Goal: Task Accomplishment & Management: Complete application form

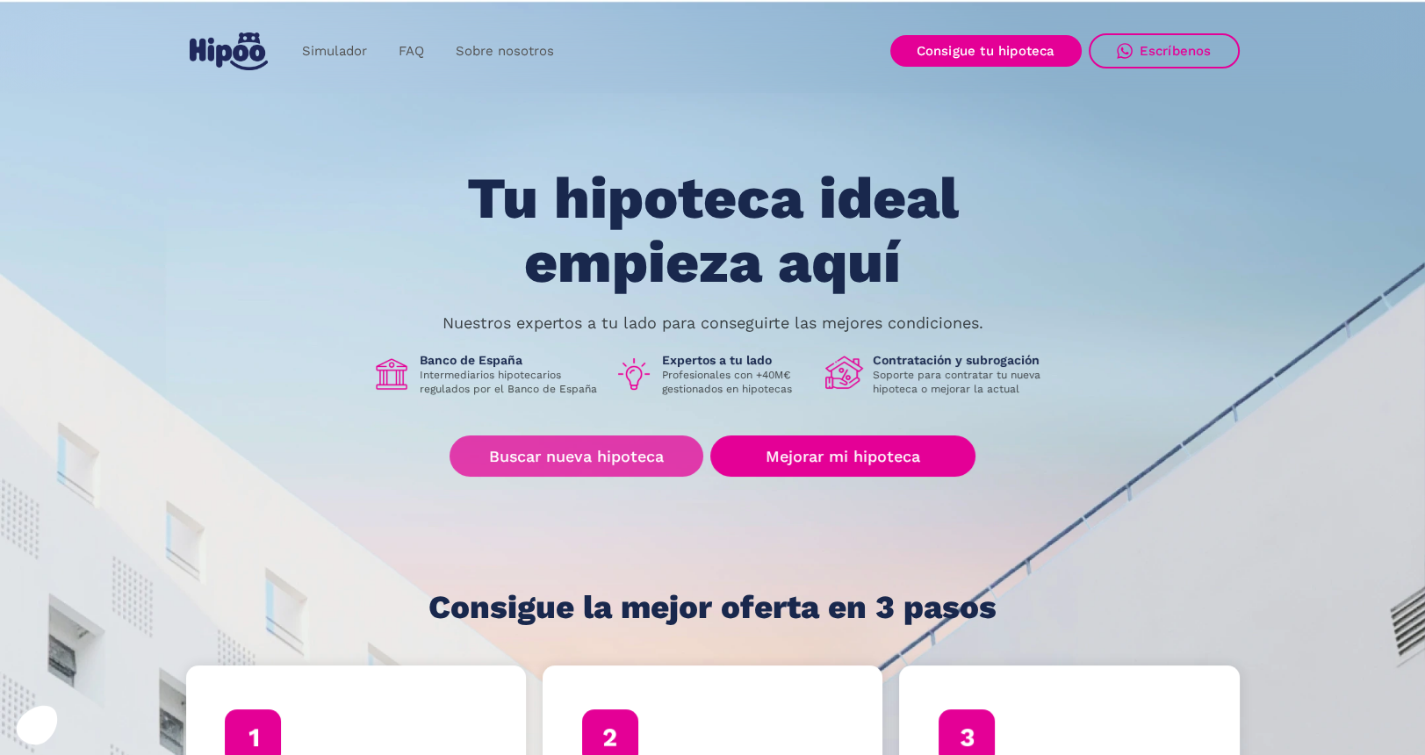
click at [519, 463] on link "Buscar nueva hipoteca" at bounding box center [576, 455] width 254 height 41
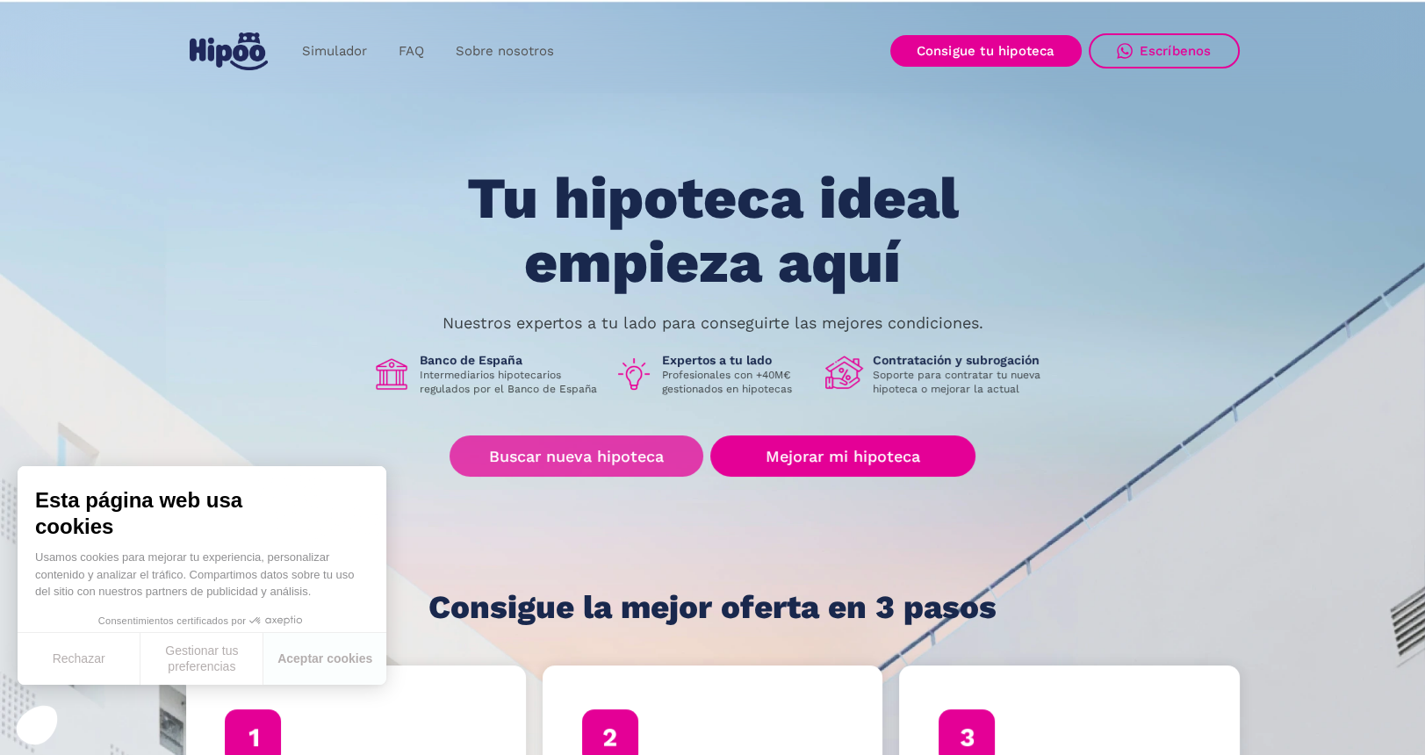
click at [632, 452] on link "Buscar nueva hipoteca" at bounding box center [576, 455] width 254 height 41
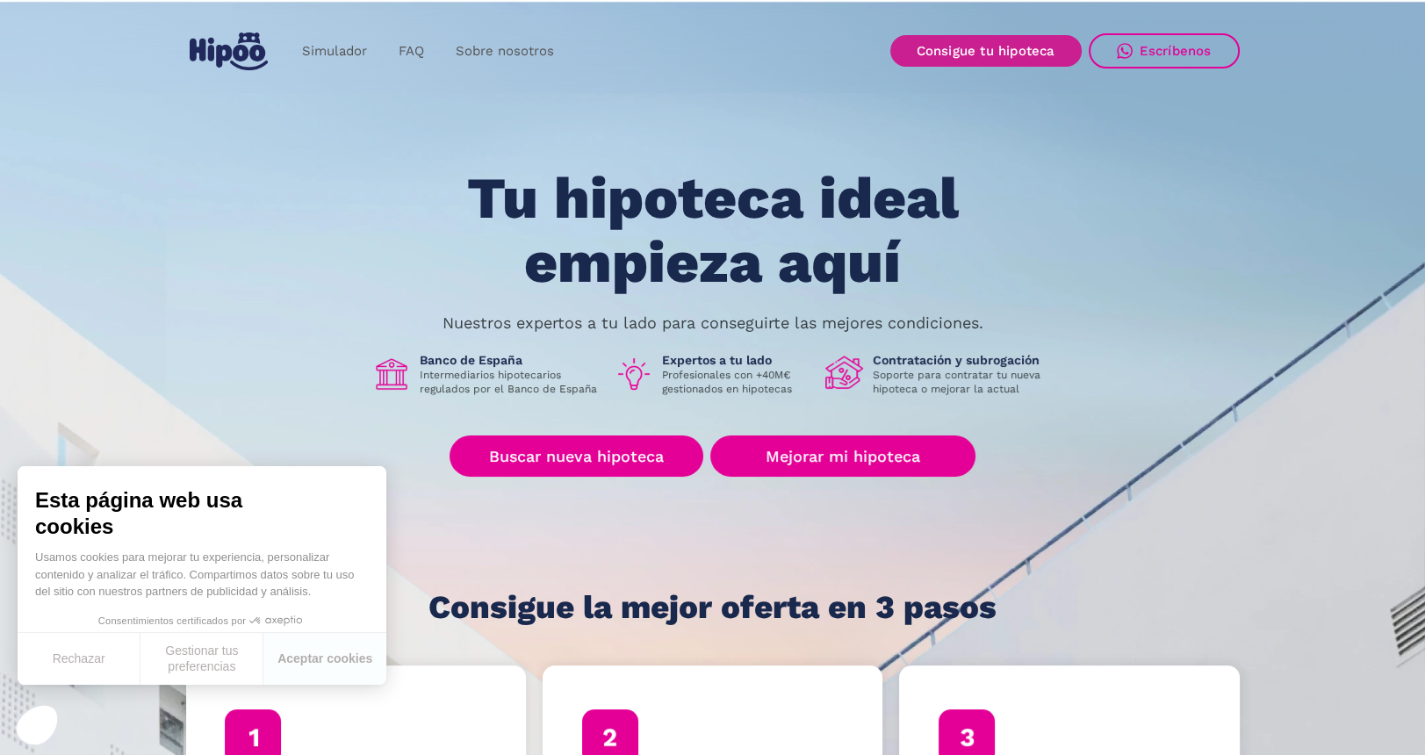
click at [1011, 41] on link "Consigue tu hipoteca" at bounding box center [985, 51] width 191 height 32
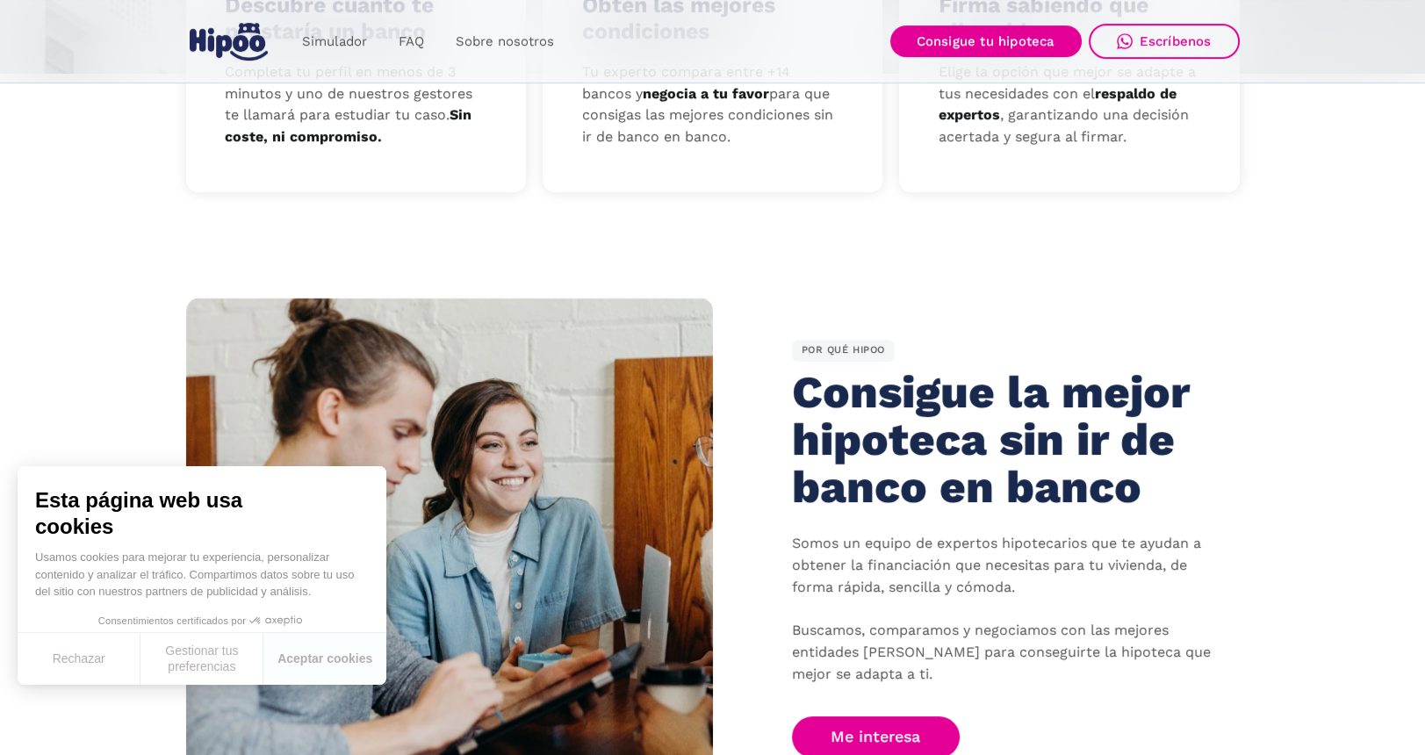
scroll to position [878, 0]
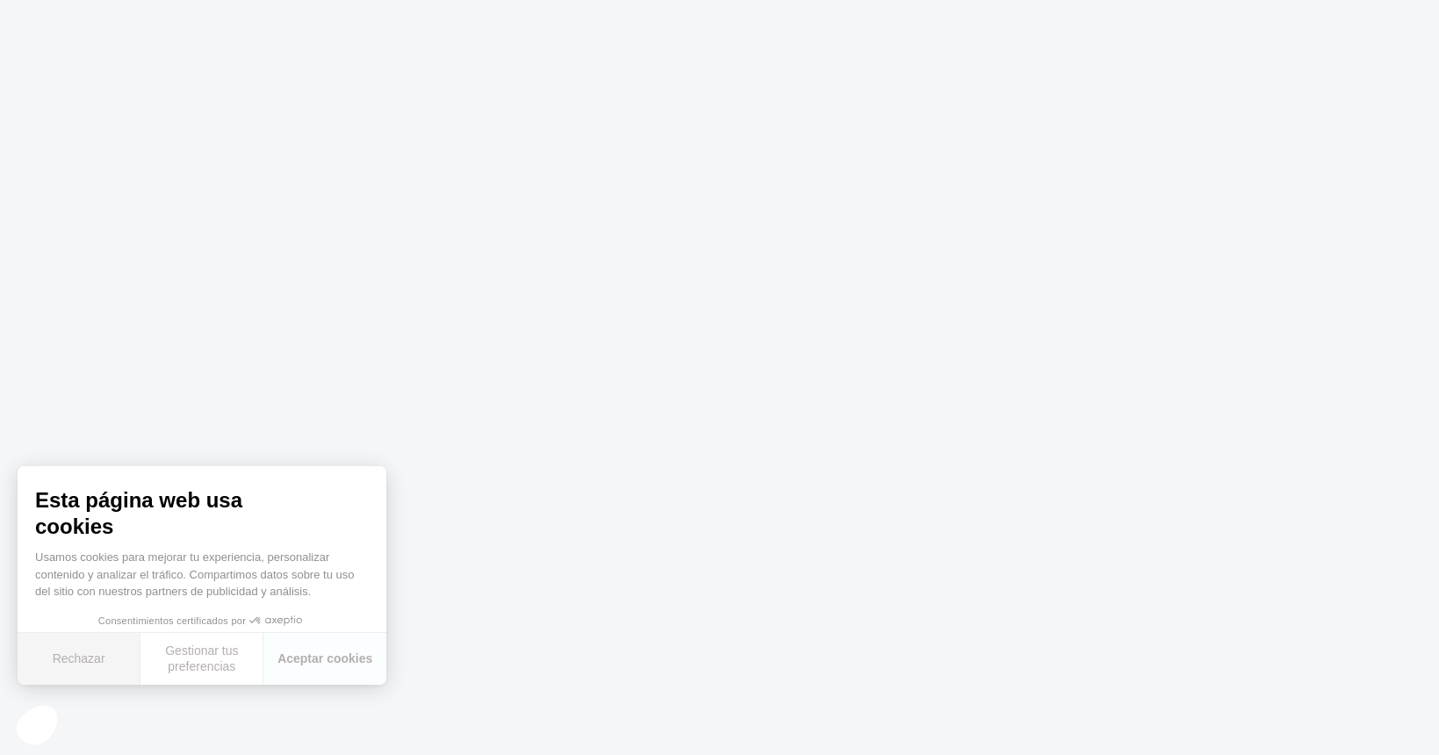
click at [94, 658] on button "Rechazar" at bounding box center [79, 659] width 123 height 52
